Goal: Task Accomplishment & Management: Complete application form

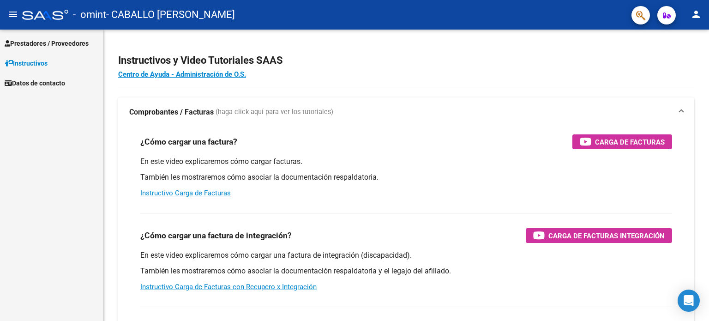
scroll to position [920, 0]
click at [28, 42] on span "Prestadores / Proveedores" at bounding box center [47, 43] width 84 height 10
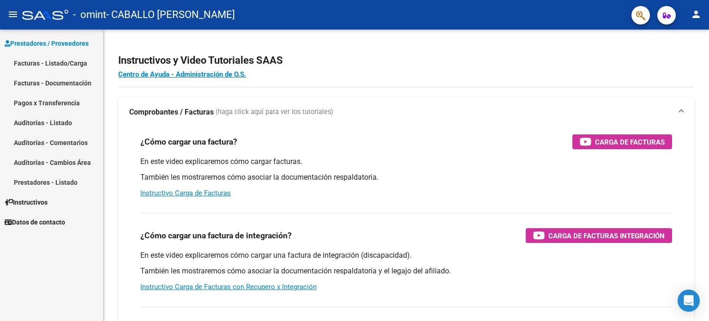
click at [69, 144] on link "Auditorías - Comentarios" at bounding box center [51, 142] width 103 height 20
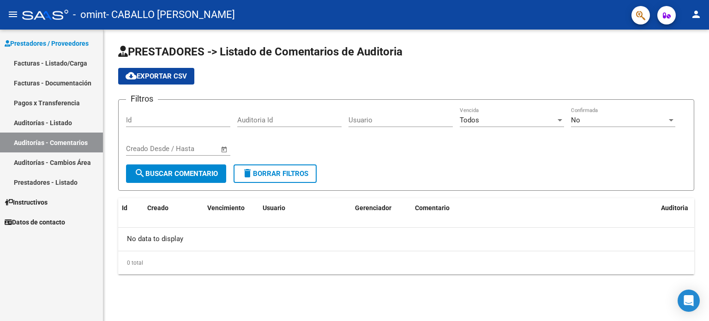
click at [41, 72] on link "Facturas - Listado/Carga" at bounding box center [51, 63] width 103 height 20
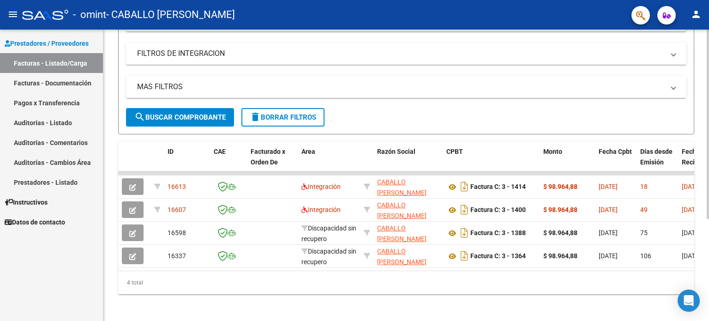
scroll to position [156, 0]
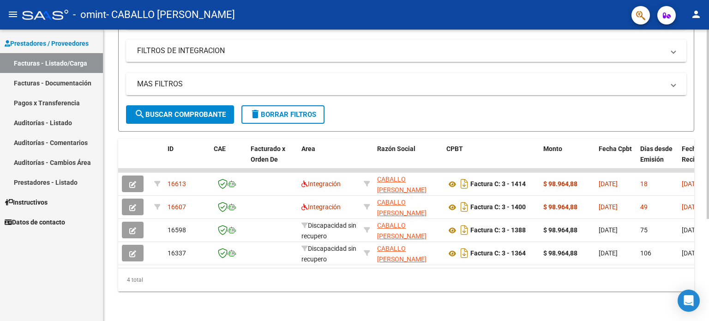
click at [706, 210] on div at bounding box center [707, 225] width 2 height 189
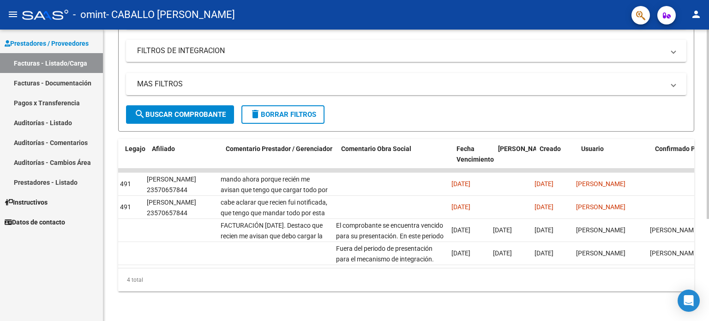
scroll to position [0, 1246]
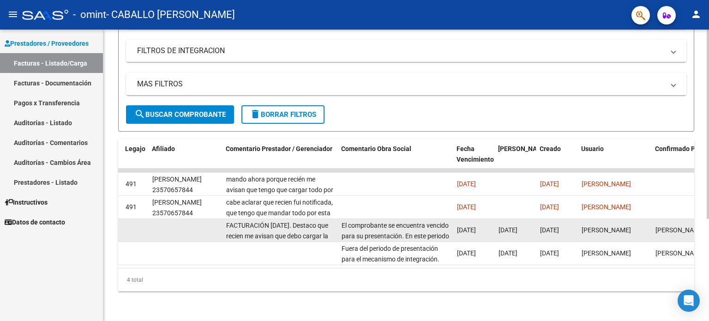
click at [405, 223] on div "El comprobante se encuentra vencido para su presentación. En este periodo la su…" at bounding box center [395, 229] width 108 height 19
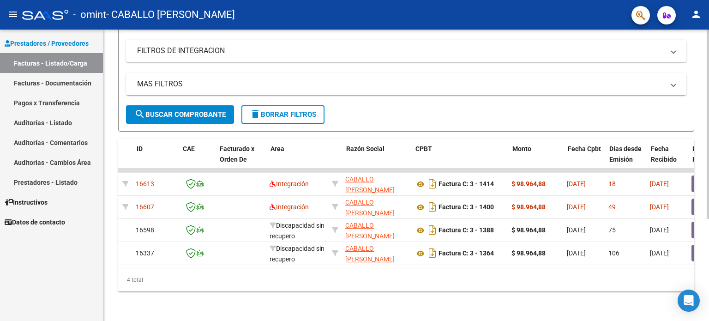
scroll to position [0, 0]
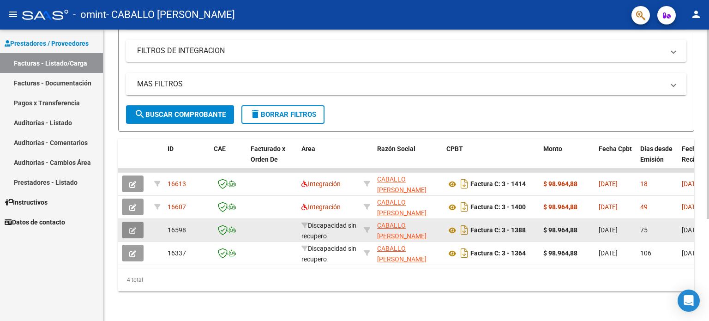
click at [132, 227] on icon "button" at bounding box center [132, 230] width 7 height 7
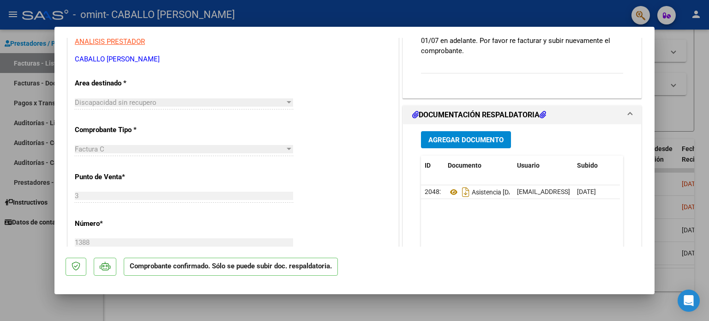
scroll to position [142, 0]
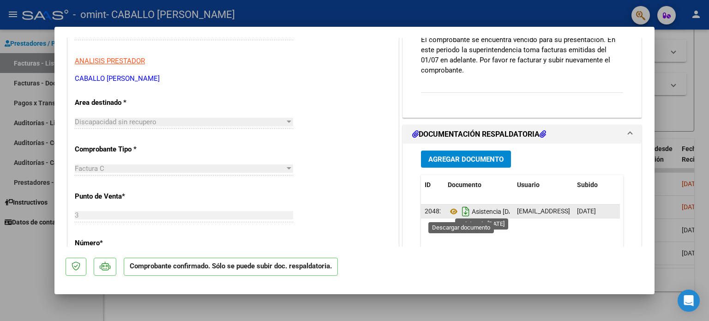
click at [463, 209] on icon "Descargar documento" at bounding box center [465, 211] width 12 height 15
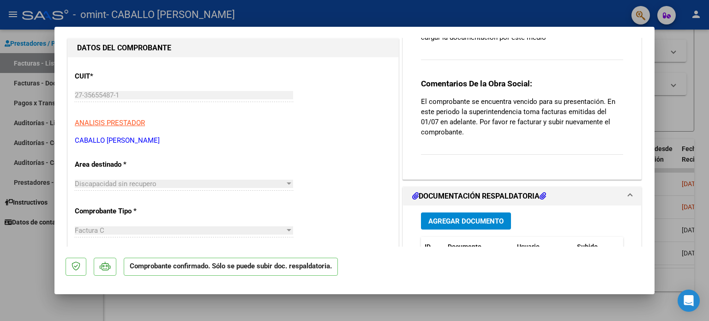
scroll to position [0, 0]
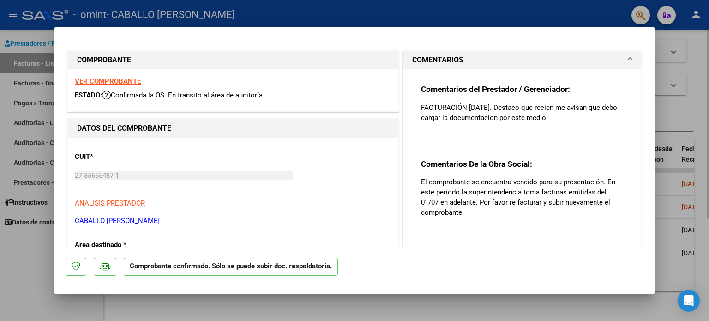
click at [704, 48] on div at bounding box center [354, 160] width 709 height 321
type input "$ 0,00"
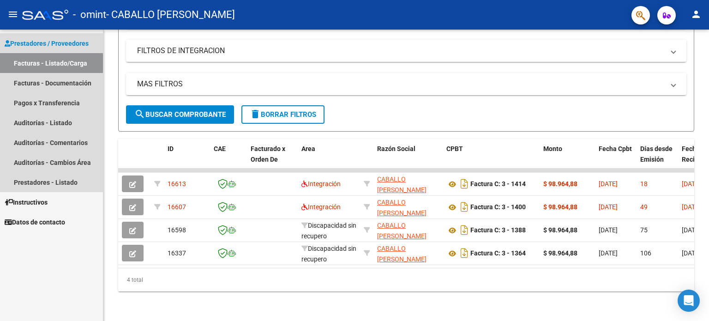
click at [46, 40] on span "Prestadores / Proveedores" at bounding box center [47, 43] width 84 height 10
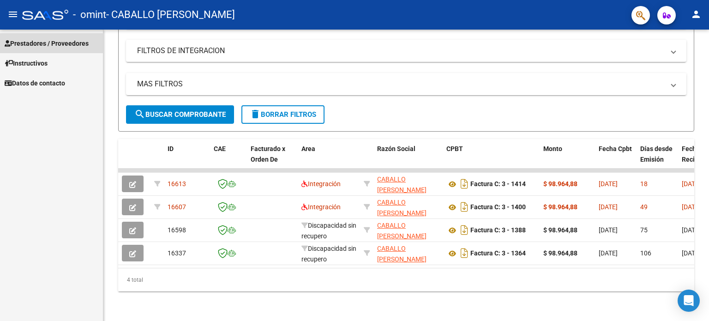
click at [54, 46] on span "Prestadores / Proveedores" at bounding box center [47, 43] width 84 height 10
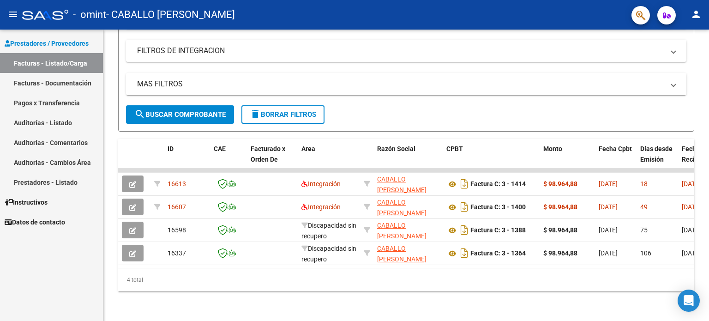
click at [55, 63] on link "Facturas - Listado/Carga" at bounding box center [51, 63] width 103 height 20
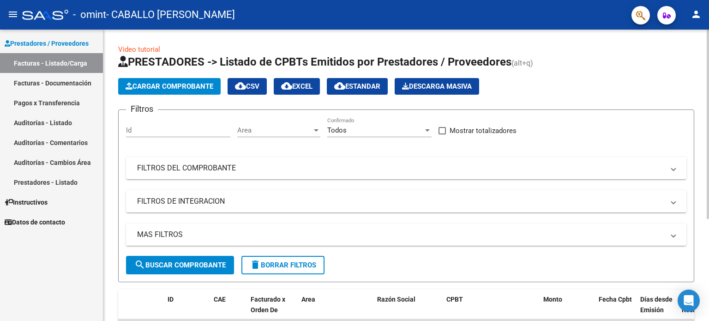
click at [688, 1] on div "menu - omint - CABALLO [PERSON_NAME] person Prestadores / Proveedores Facturas …" at bounding box center [354, 160] width 709 height 321
click at [153, 85] on span "Cargar Comprobante" at bounding box center [169, 86] width 88 height 8
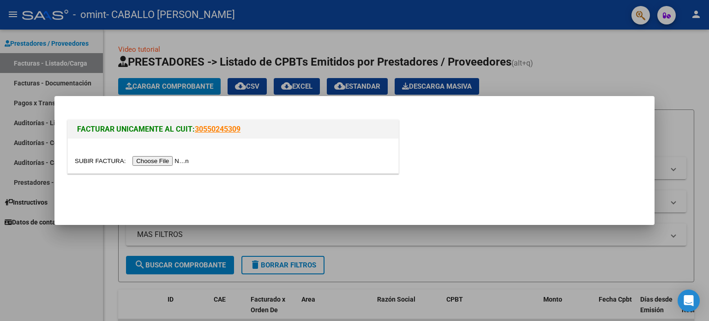
click at [156, 160] on input "file" at bounding box center [133, 161] width 117 height 10
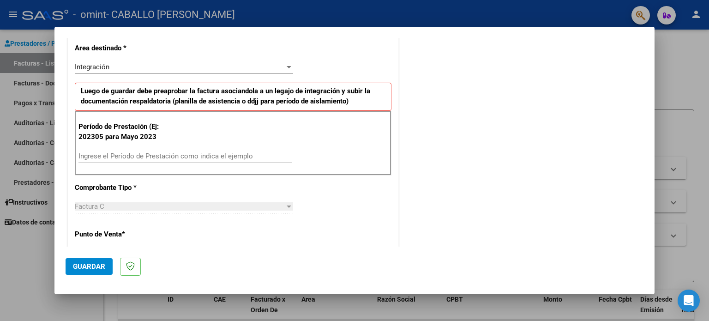
scroll to position [194, 0]
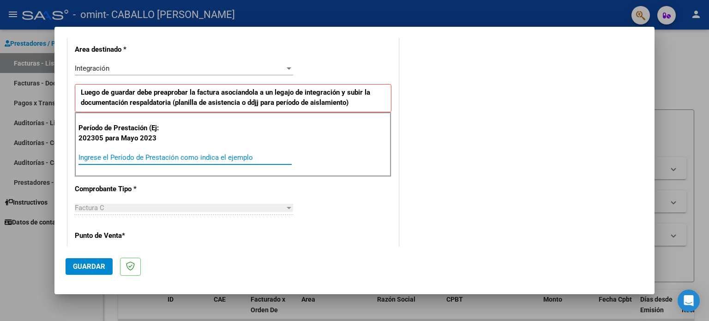
click at [83, 155] on input "Ingrese el Período de Prestación como indica el ejemplo" at bounding box center [184, 157] width 213 height 8
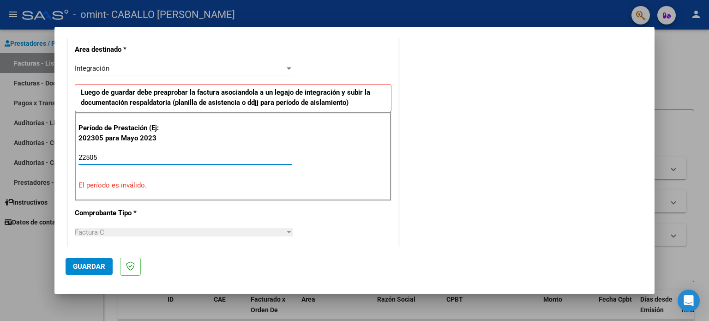
click at [79, 156] on input "22505" at bounding box center [184, 157] width 213 height 8
click at [82, 156] on input "22505" at bounding box center [184, 157] width 213 height 8
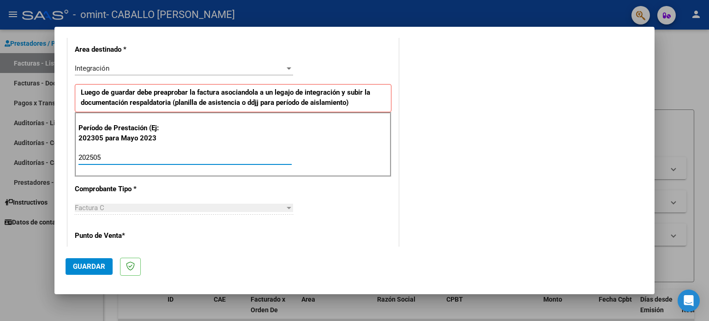
type input "202505"
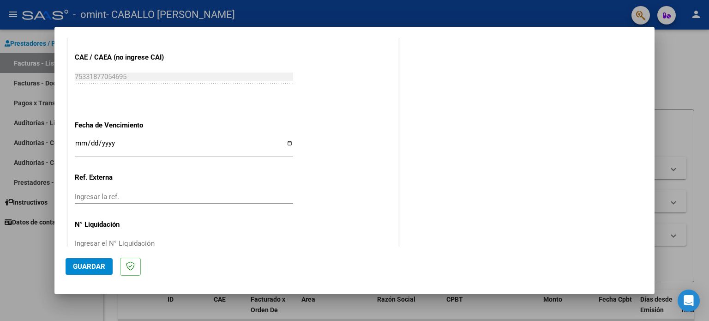
scroll to position [574, 0]
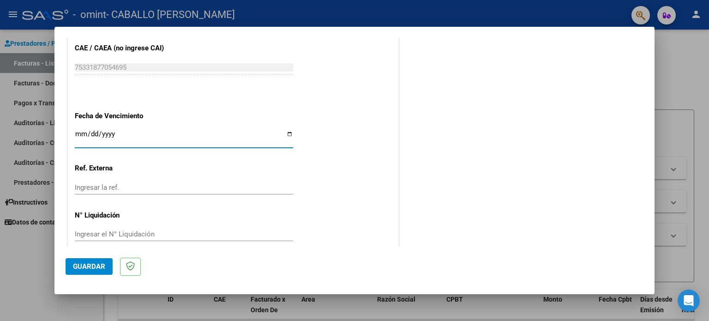
click at [77, 132] on input "Ingresar la fecha" at bounding box center [184, 137] width 218 height 15
click at [288, 134] on input "Ingresar la fecha" at bounding box center [184, 137] width 218 height 15
type input "[DATE]"
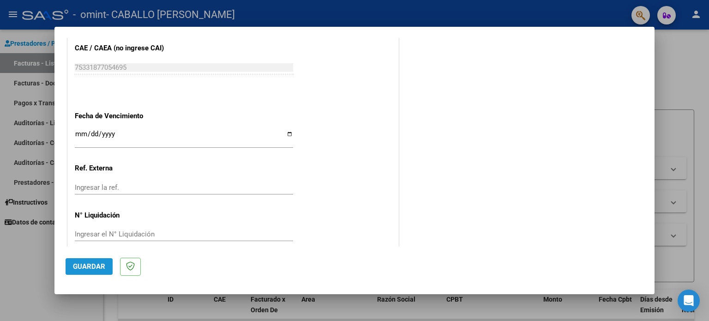
click at [88, 267] on span "Guardar" at bounding box center [89, 266] width 32 height 8
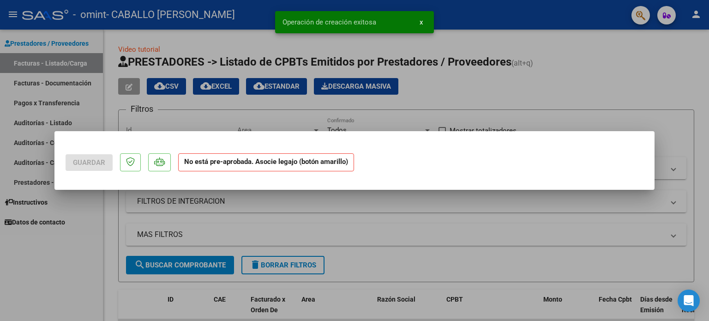
scroll to position [0, 0]
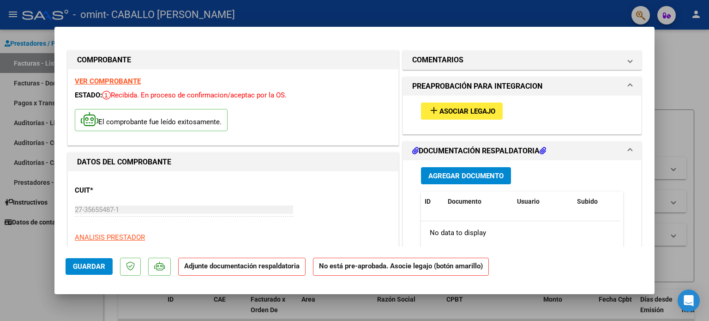
click at [469, 104] on button "add Asociar Legajo" at bounding box center [462, 110] width 82 height 17
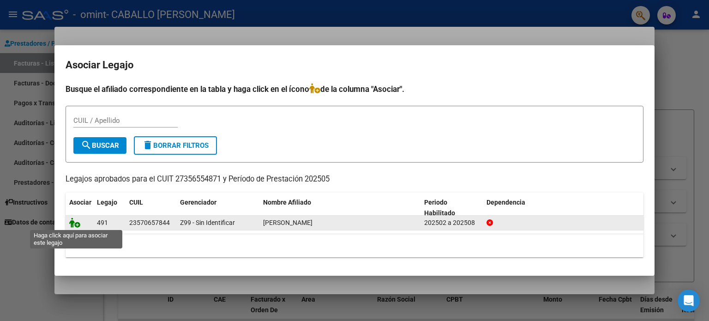
click at [73, 222] on icon at bounding box center [74, 222] width 11 height 10
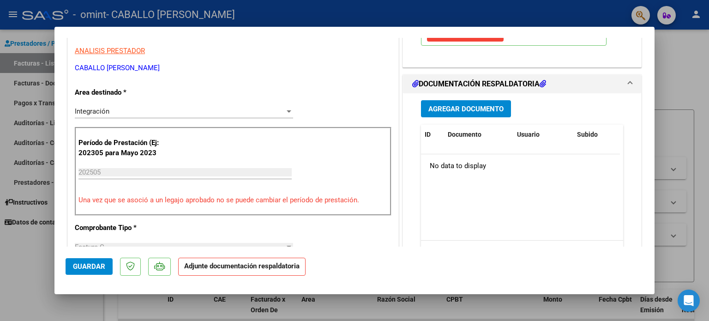
scroll to position [223, 0]
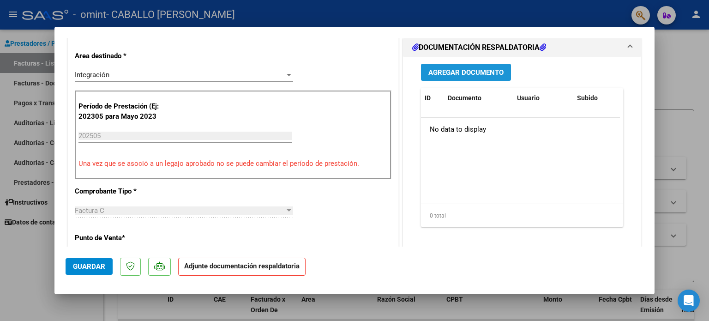
click at [485, 69] on span "Agregar Documento" at bounding box center [465, 72] width 75 height 8
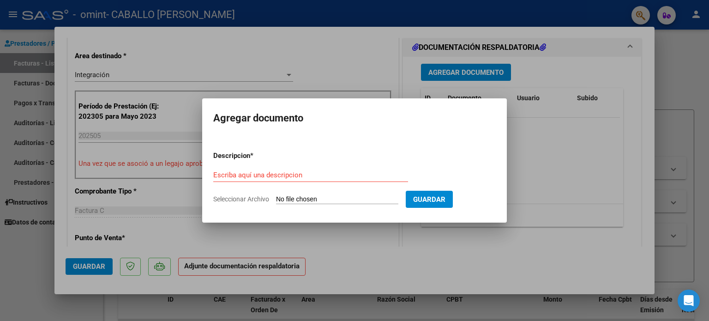
click at [297, 199] on input "Seleccionar Archivo" at bounding box center [337, 199] width 122 height 9
type input "C:\fakepath\27356554871-FACTURA_C-3-1388-ANEXO-ASISTENCIA [DATE].jpeg"
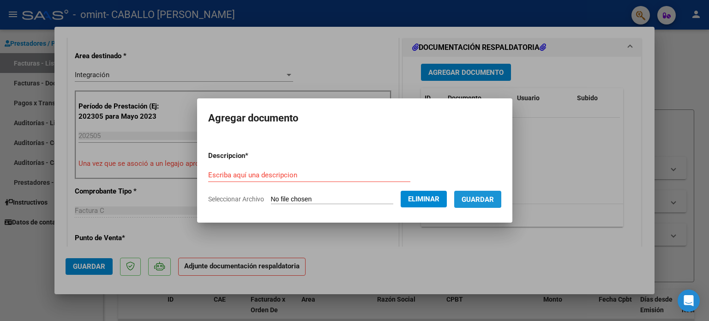
click at [478, 197] on span "Guardar" at bounding box center [477, 199] width 32 height 8
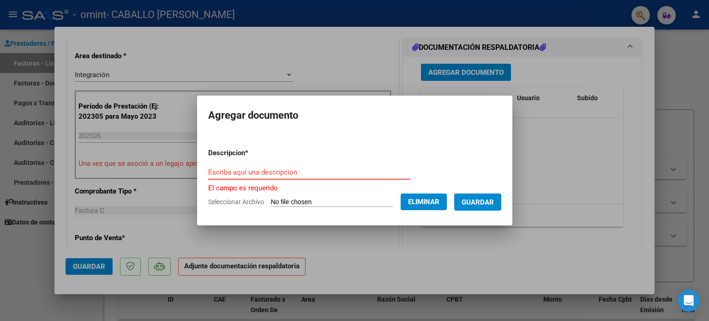
click at [302, 173] on input "Escriba aquí una descripcion" at bounding box center [309, 172] width 202 height 8
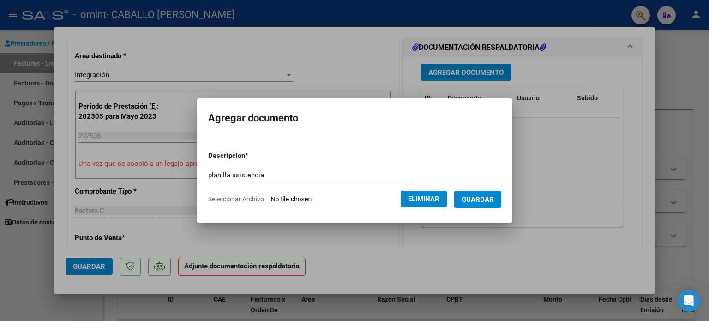
type input "planilla asistencia"
click at [479, 200] on span "Guardar" at bounding box center [477, 199] width 32 height 8
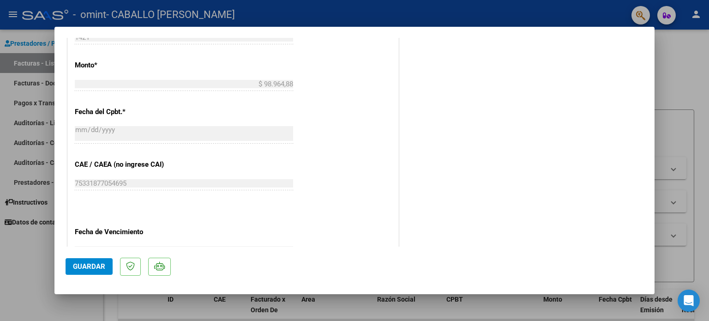
scroll to position [616, 0]
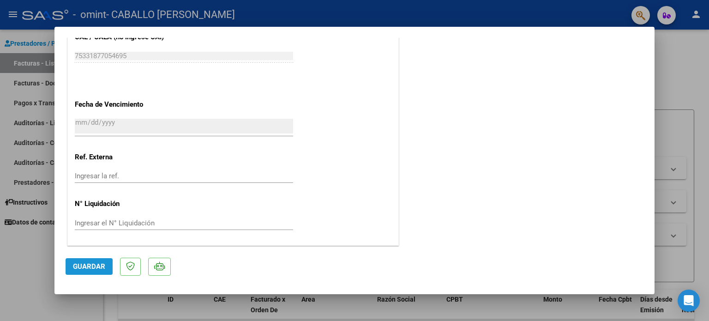
click at [79, 267] on span "Guardar" at bounding box center [89, 266] width 32 height 8
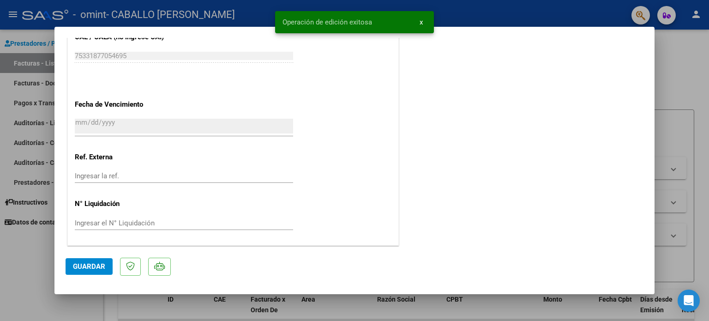
click at [94, 268] on span "Guardar" at bounding box center [89, 266] width 32 height 8
click at [671, 52] on div at bounding box center [354, 160] width 709 height 321
type input "$ 0,00"
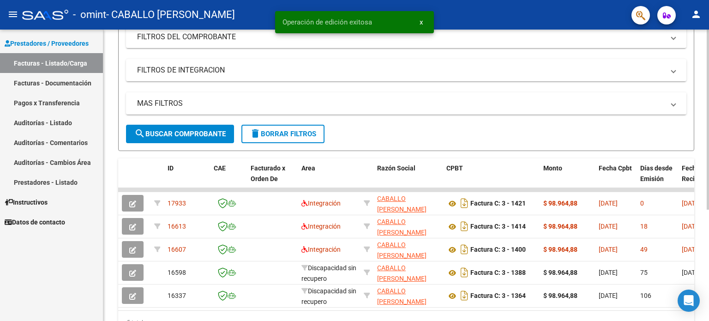
click at [708, 165] on div at bounding box center [707, 203] width 2 height 180
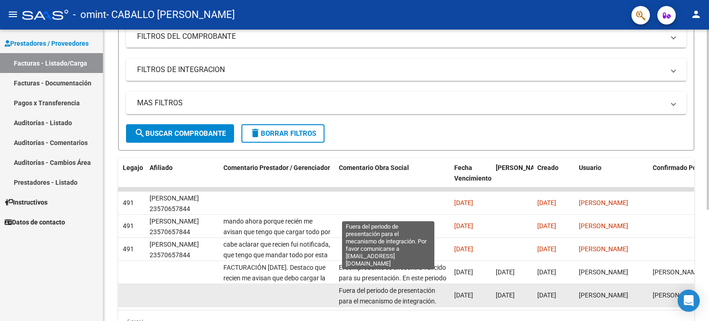
scroll to position [22, 0]
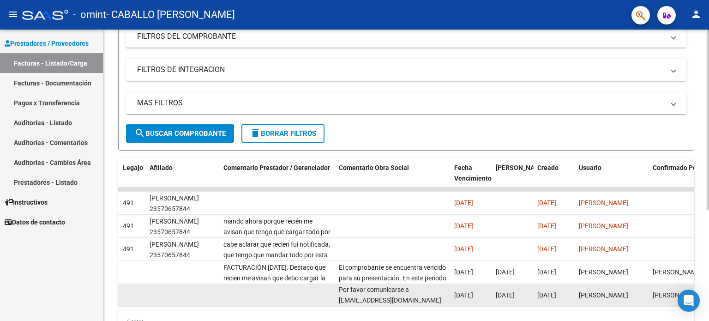
drag, startPoint x: 340, startPoint y: 288, endPoint x: 416, endPoint y: 303, distance: 77.5
type textarea "Fuera del periodo de presentación para el mecanismo de integración. Por favor c…"
click at [416, 303] on div "Fuera del periodo de presentación para el mecanismo de integración. Por favor c…" at bounding box center [393, 294] width 108 height 19
copy span "Fuera del periodo de presentación para el mecanismo de integración. Por favor c…"
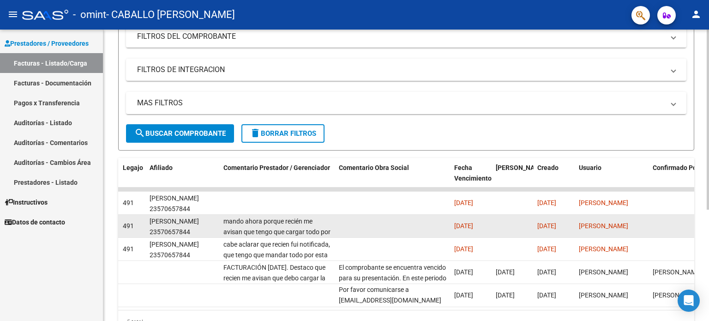
click at [407, 218] on datatable-body-cell at bounding box center [392, 226] width 115 height 23
